Goal: Navigation & Orientation: Understand site structure

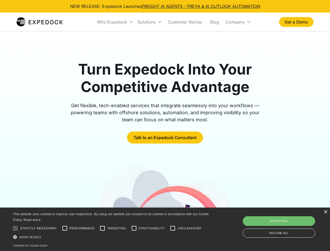
click at [115, 22] on div "Why Expedock" at bounding box center [112, 21] width 30 height 5
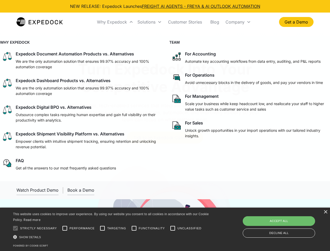
click at [149, 22] on div "Solutions" at bounding box center [146, 21] width 18 height 5
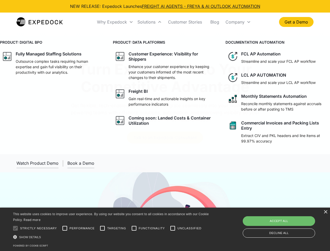
click at [238, 22] on div "Company" at bounding box center [234, 21] width 19 height 5
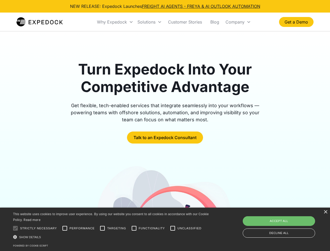
click at [15, 228] on div at bounding box center [15, 228] width 10 height 10
click at [65, 228] on input "Performance" at bounding box center [64, 228] width 10 height 10
checkbox input "true"
click at [102, 228] on input "Targeting" at bounding box center [102, 228] width 10 height 10
checkbox input "true"
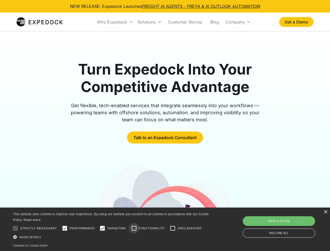
click at [134, 228] on input "Functionality" at bounding box center [134, 228] width 10 height 10
checkbox input "true"
click at [172, 228] on input "Unclassified" at bounding box center [172, 228] width 10 height 10
checkbox input "true"
click at [112, 236] on div "Show details Hide details" at bounding box center [111, 236] width 197 height 5
